Goal: Use online tool/utility

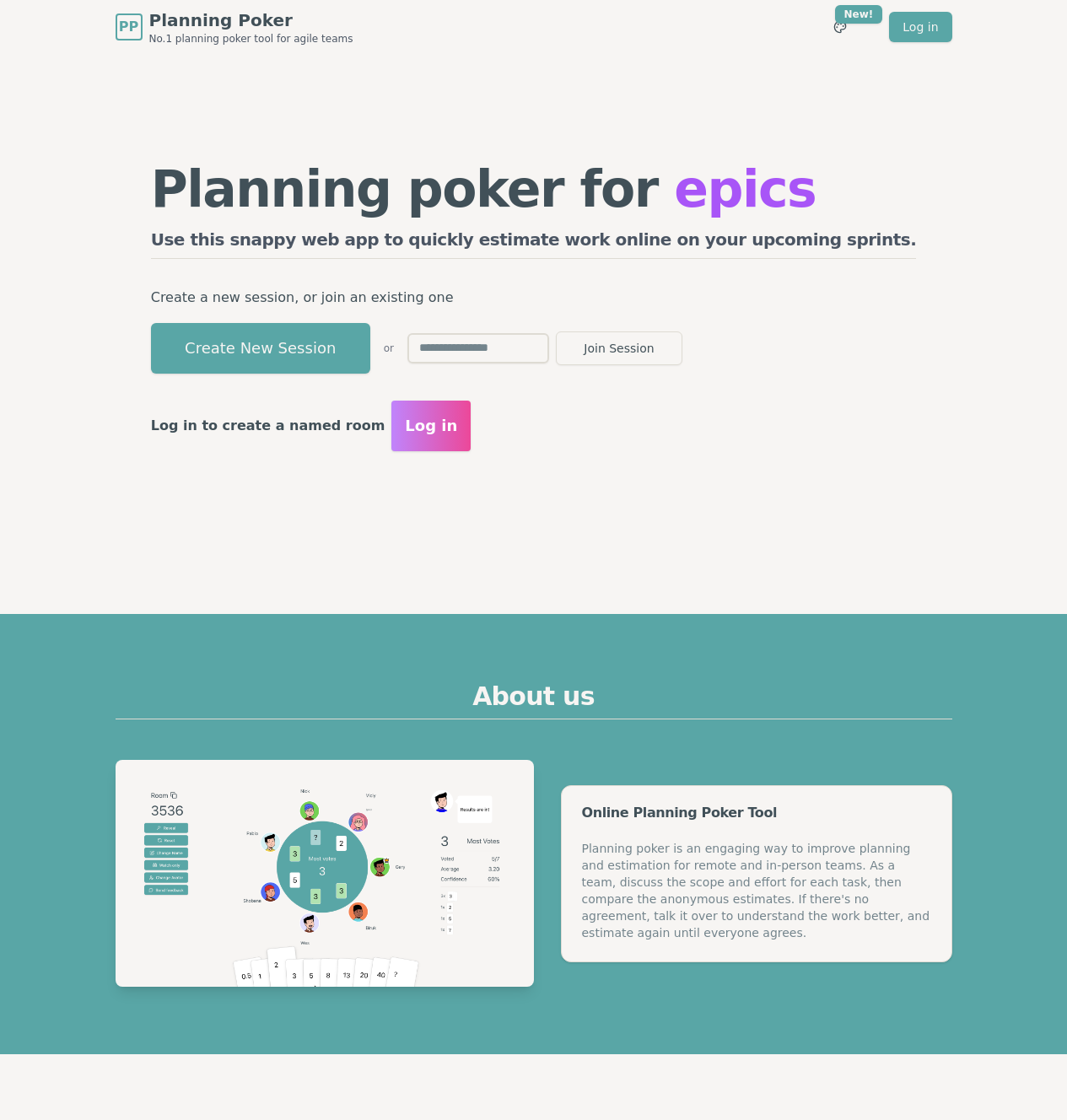
click at [371, 345] on button "Create New Session" at bounding box center [261, 348] width 219 height 51
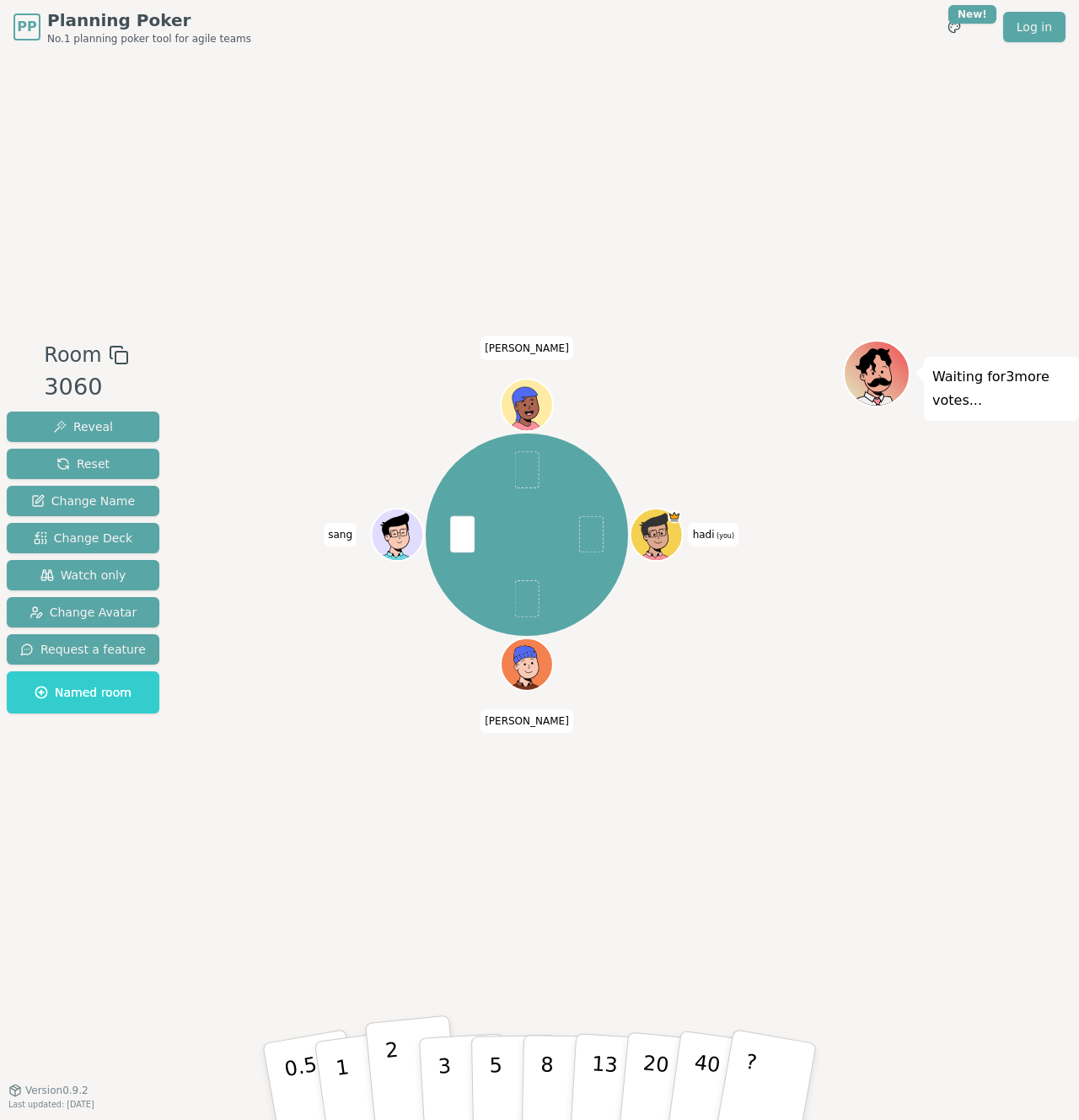
click at [414, 1064] on button "2" at bounding box center [413, 1082] width 96 height 134
click at [808, 704] on div "hadi (you) [PERSON_NAME] [PERSON_NAME]" at bounding box center [527, 572] width 632 height 464
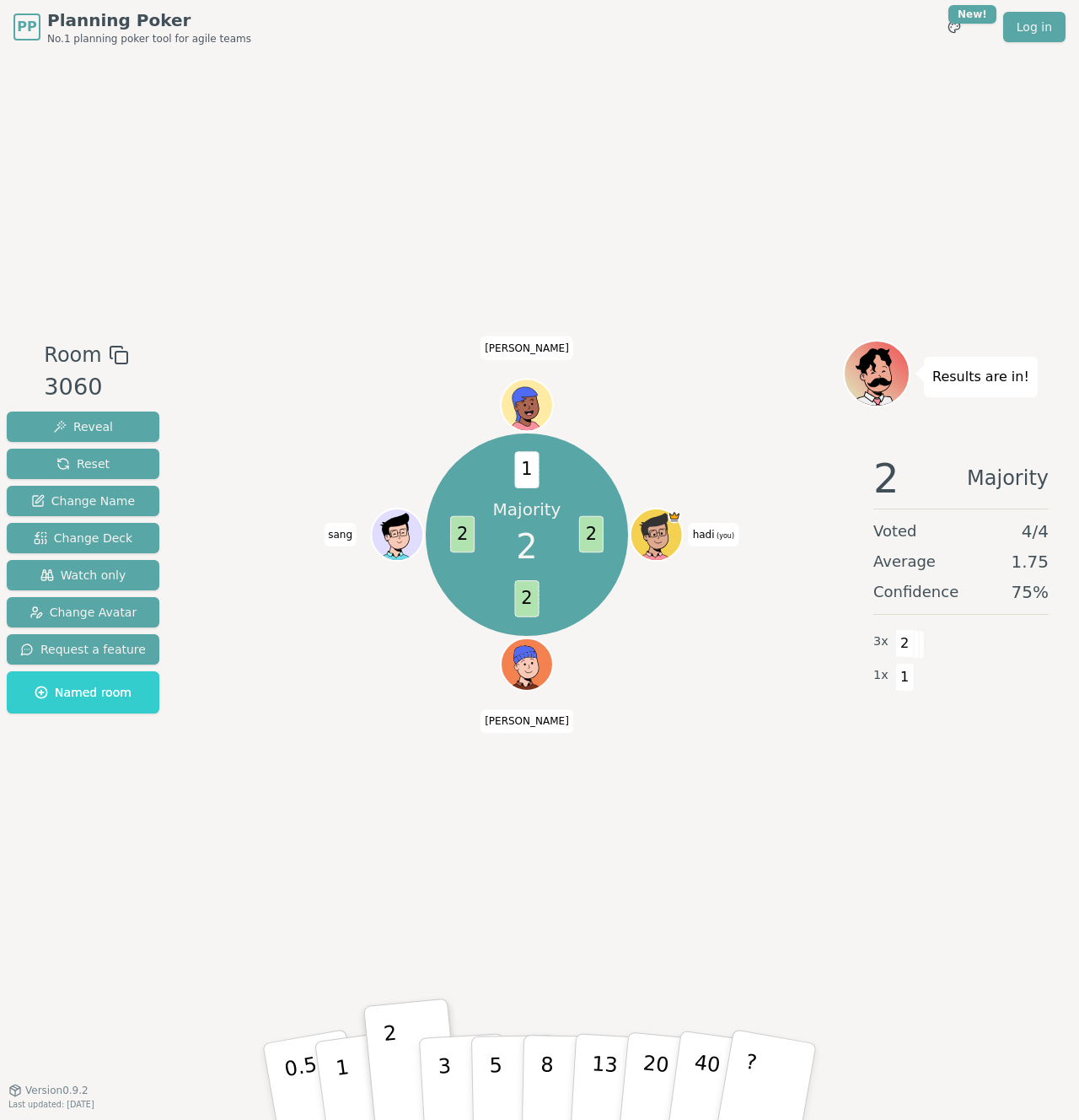
click at [511, 257] on div "Room 3060 Reveal Reset Change Name Change Deck Watch only Change Avatar Request…" at bounding box center [539, 572] width 1079 height 1036
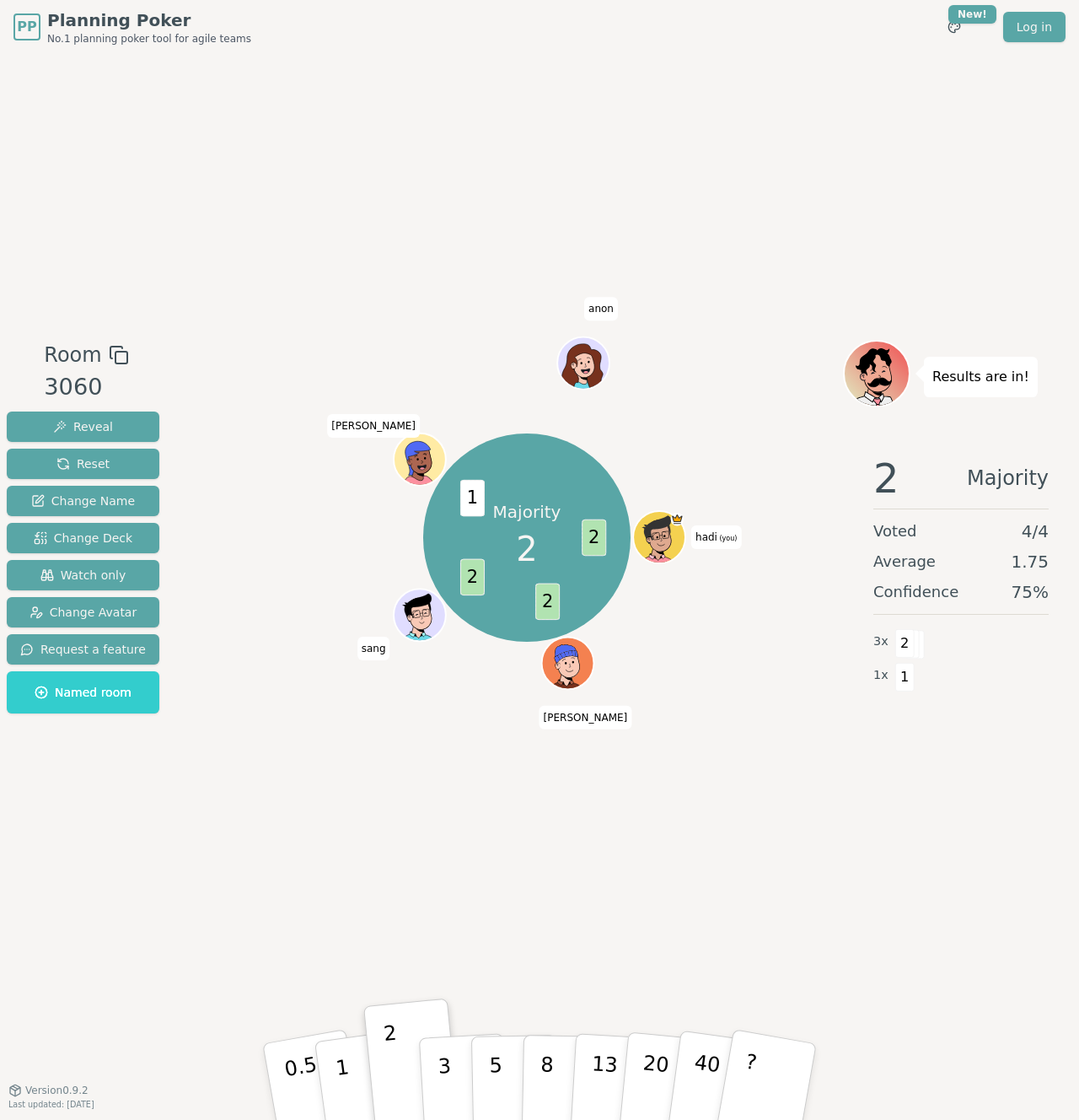
click at [974, 383] on p "Results are in!" at bounding box center [980, 377] width 97 height 24
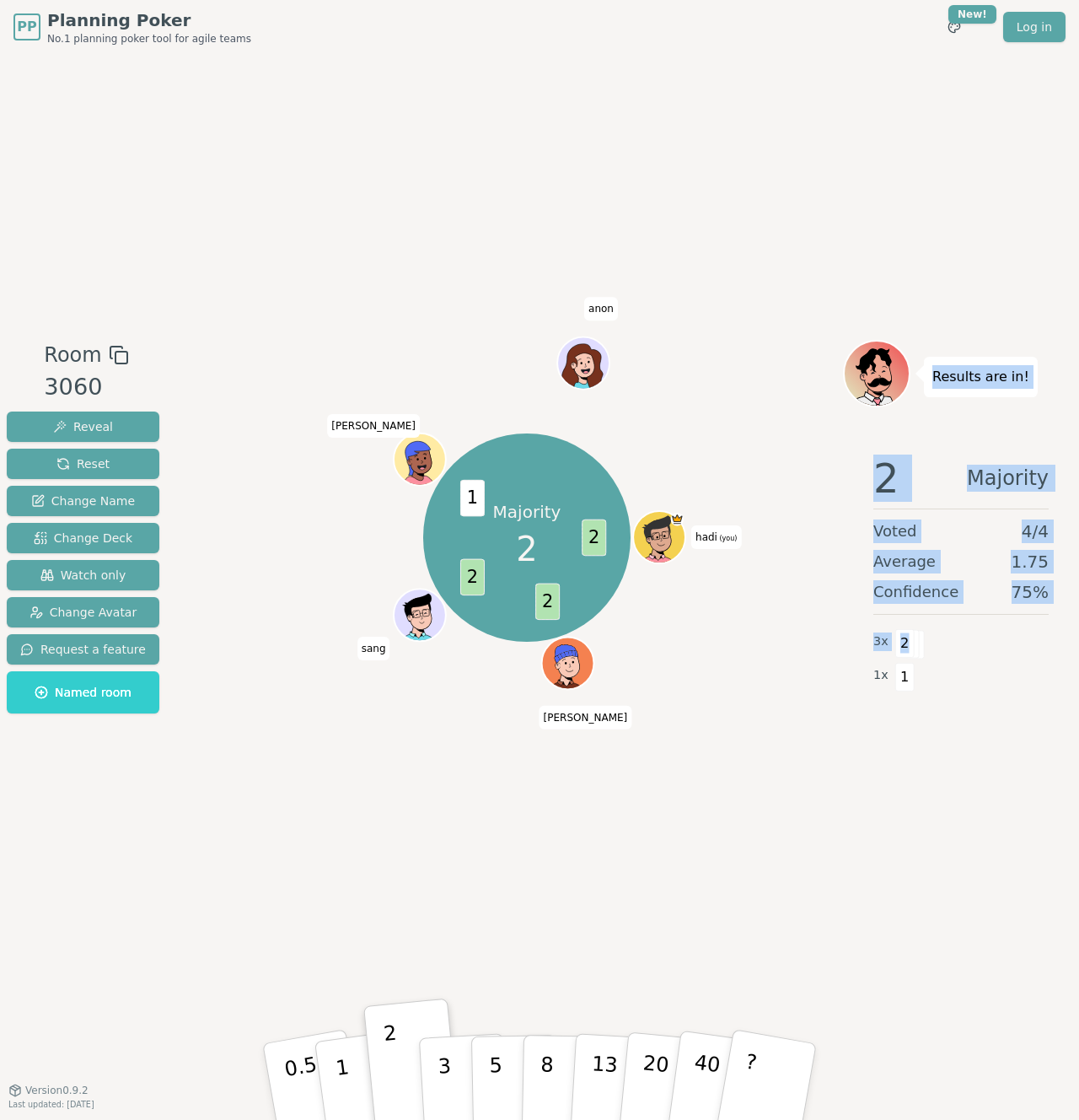
drag, startPoint x: 974, startPoint y: 383, endPoint x: 982, endPoint y: 635, distance: 252.1
click at [982, 635] on div "Results are in! 2 Majority Voted 4 / 4 Average 1.75 Confidence 75 % 3 x 2 1 x 1" at bounding box center [961, 572] width 236 height 464
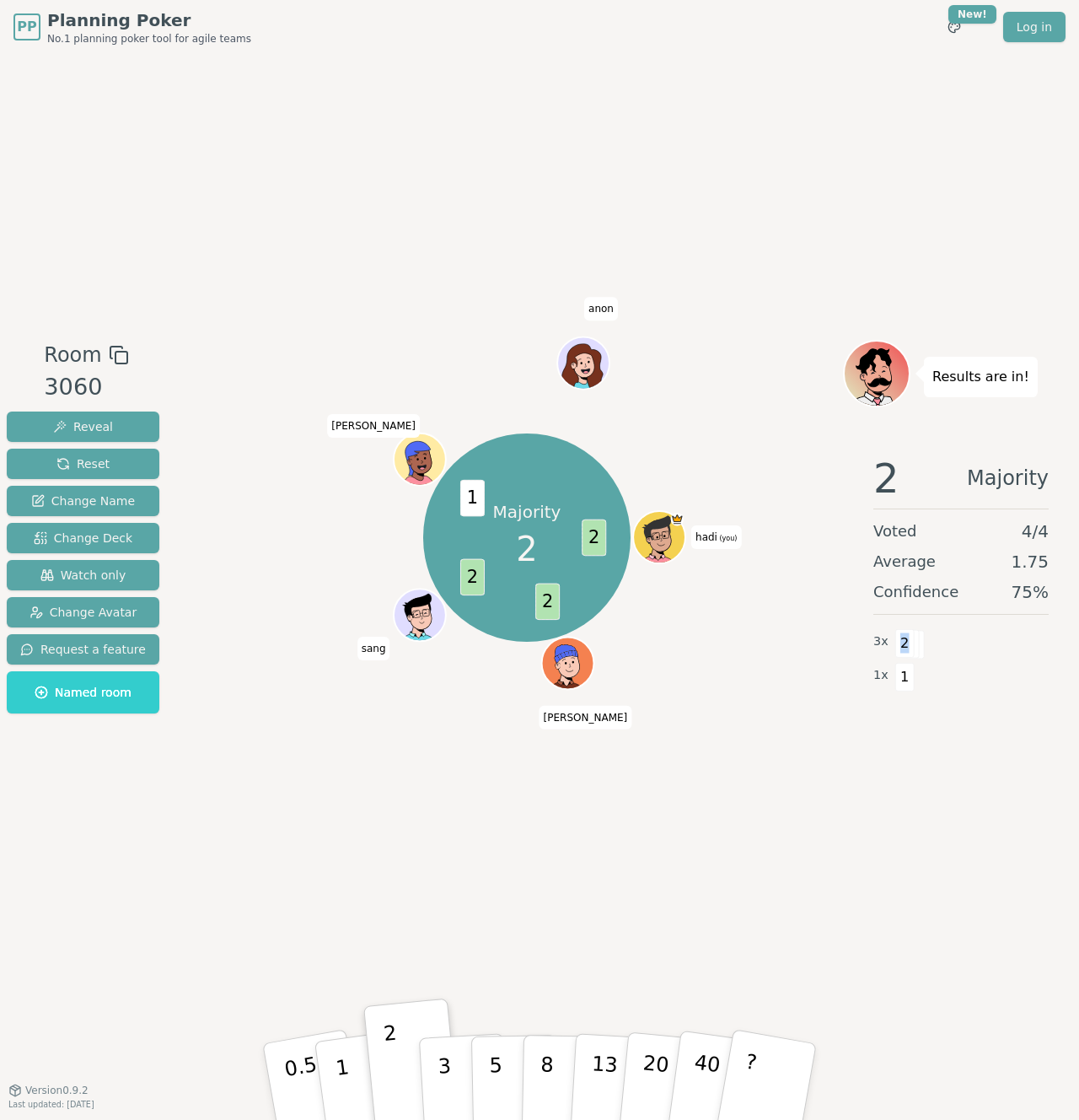
click at [982, 633] on div "3 x 2" at bounding box center [961, 642] width 175 height 34
click at [125, 462] on button "Reset" at bounding box center [83, 464] width 153 height 30
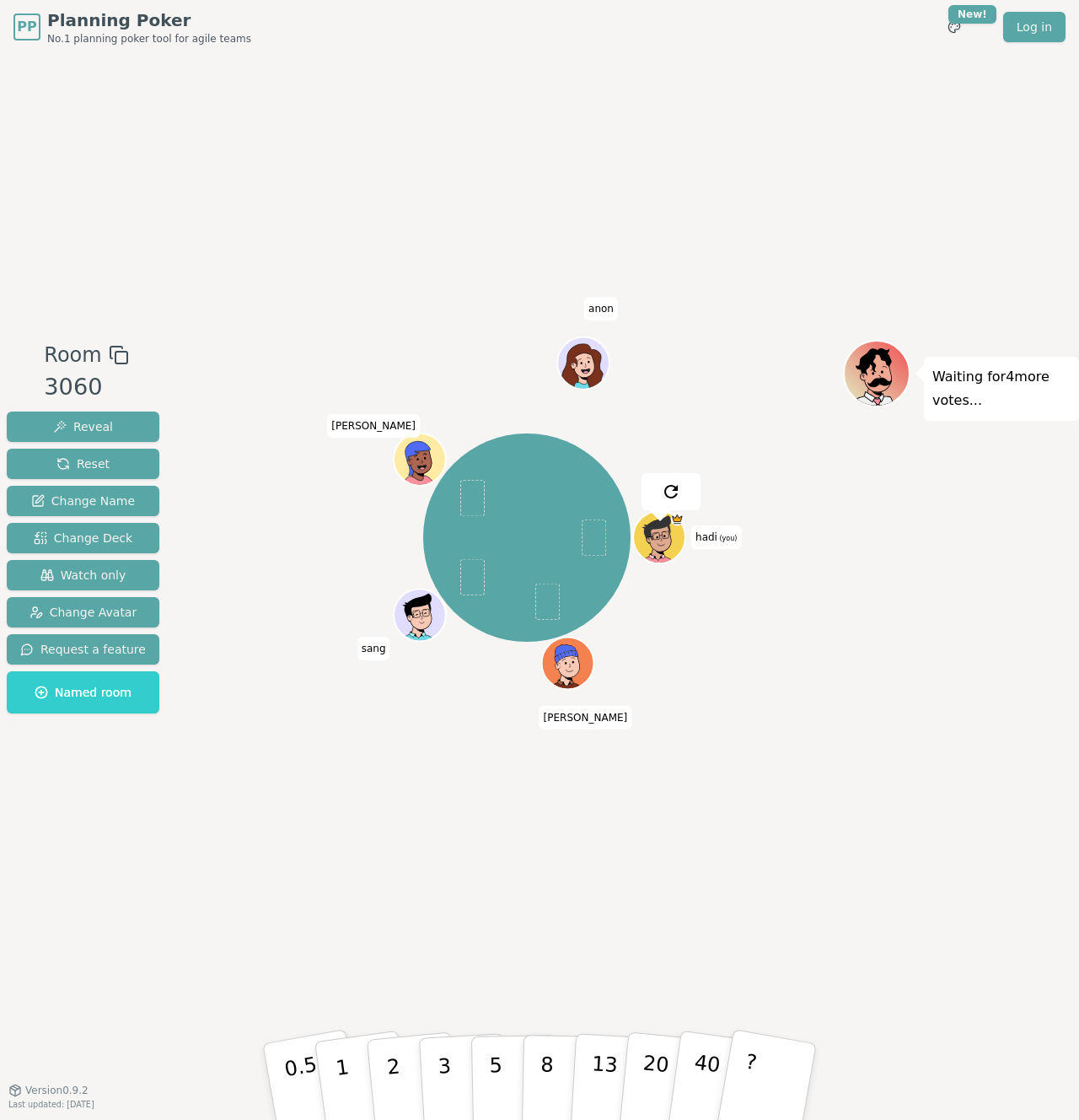
click at [501, 224] on div "Room 3060 Reveal Reset Change Name Change Deck Watch only Change Avatar Request…" at bounding box center [539, 572] width 1079 height 1036
click at [391, 1066] on p "2" at bounding box center [395, 1084] width 22 height 92
